Goal: Find specific page/section: Find specific page/section

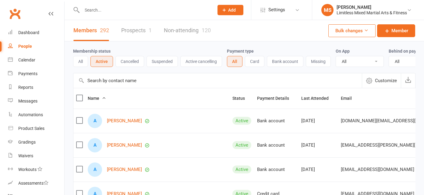
select select "100"
click at [109, 10] on input "text" at bounding box center [144, 10] width 129 height 9
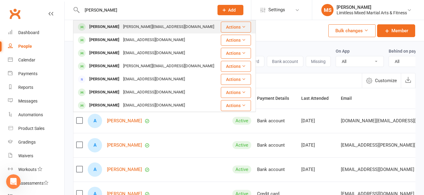
type input "[PERSON_NAME]"
click at [113, 26] on div "[PERSON_NAME]" at bounding box center [104, 27] width 34 height 9
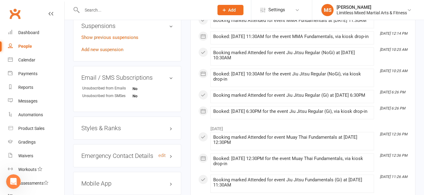
scroll to position [388, 0]
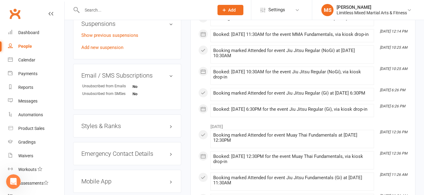
click at [118, 123] on h3 "Styles & Ranks" at bounding box center [127, 126] width 92 height 7
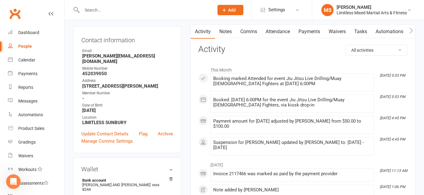
scroll to position [0, 0]
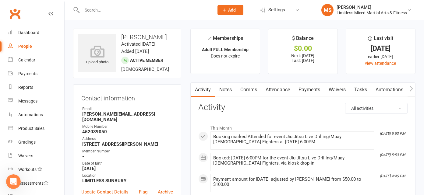
click at [28, 44] on div "People" at bounding box center [25, 46] width 14 height 5
select select "100"
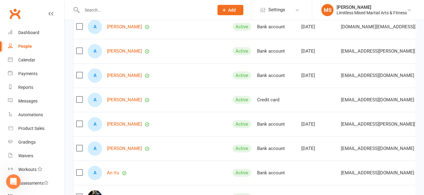
scroll to position [97, 0]
